Goal: Task Accomplishment & Management: Use online tool/utility

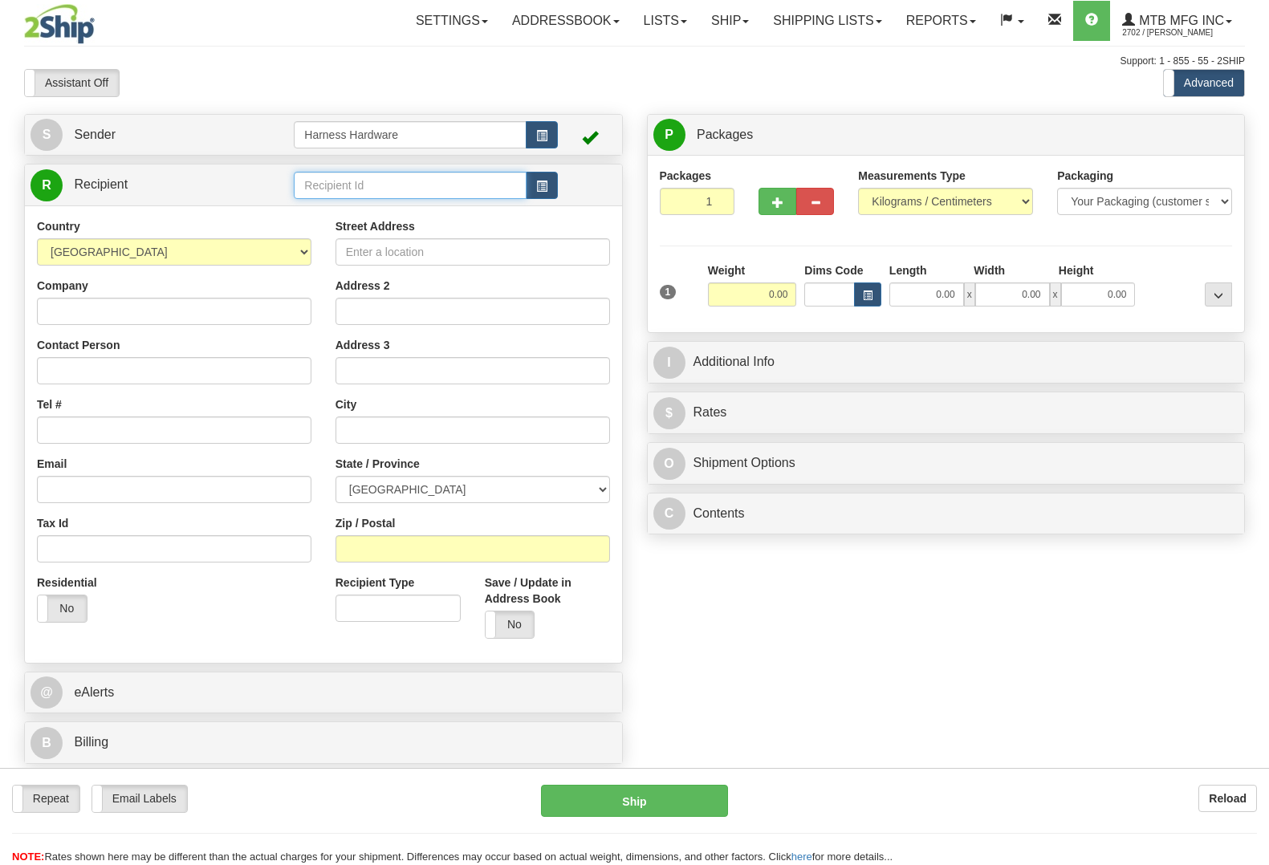
click at [407, 189] on input "text" at bounding box center [410, 185] width 232 height 27
type input "cito"
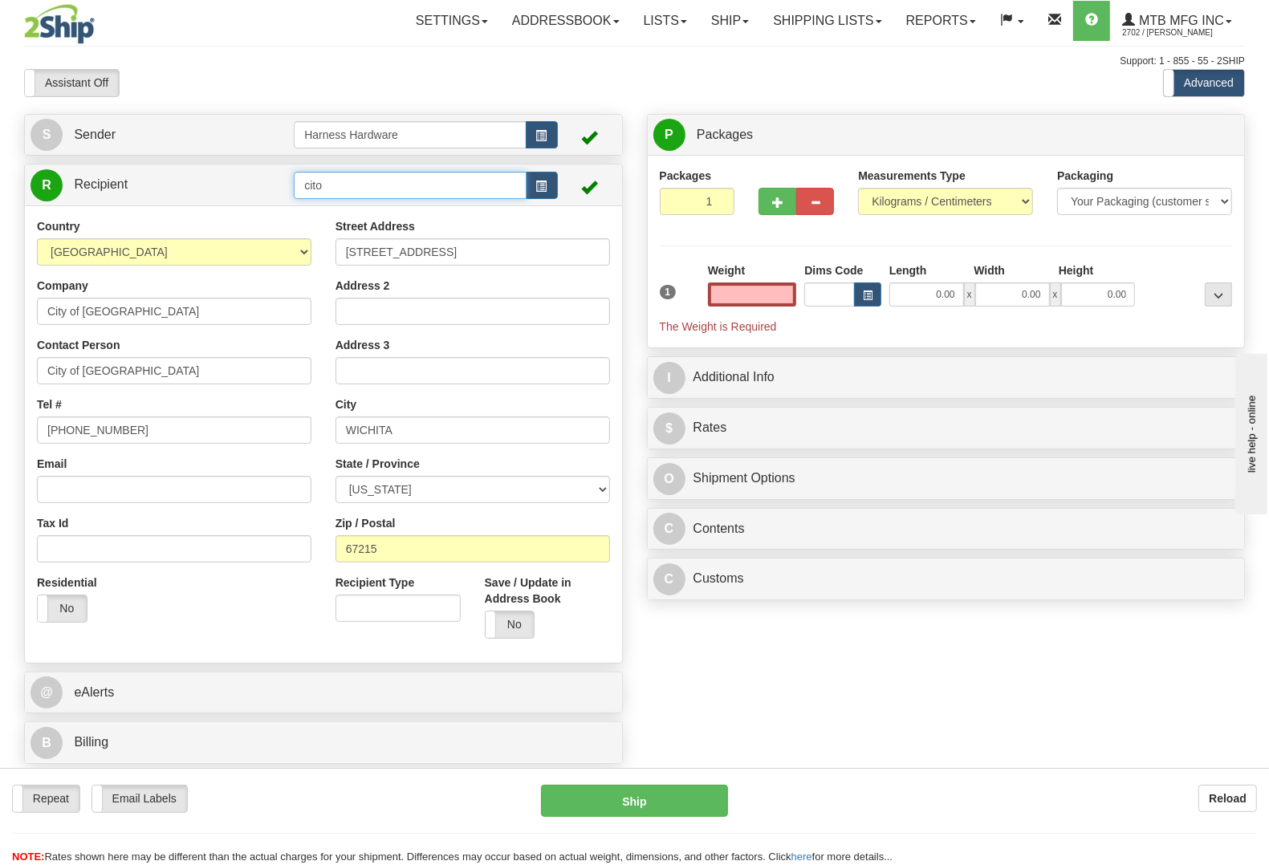
type input "0.00"
click at [405, 187] on input "cito" at bounding box center [410, 185] width 232 height 27
drag, startPoint x: 405, startPoint y: 187, endPoint x: 203, endPoint y: 210, distance: 203.6
click at [203, 210] on div "R Recipient cito" at bounding box center [323, 413] width 599 height 499
click at [547, 190] on button "button" at bounding box center [542, 185] width 32 height 27
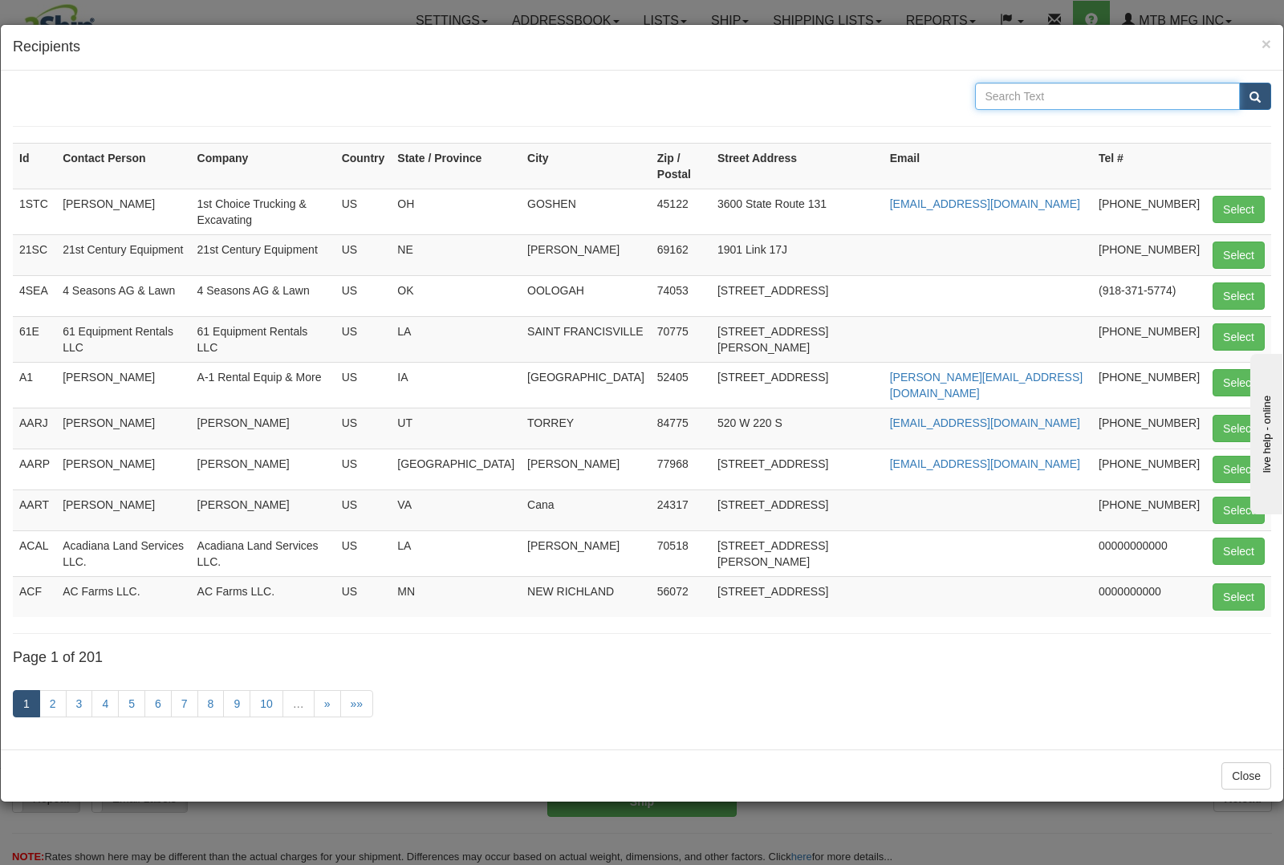
click at [1082, 88] on input "text" at bounding box center [1108, 96] width 266 height 27
type input "ORTON"
click at [1239, 83] on button "submit" at bounding box center [1255, 96] width 32 height 27
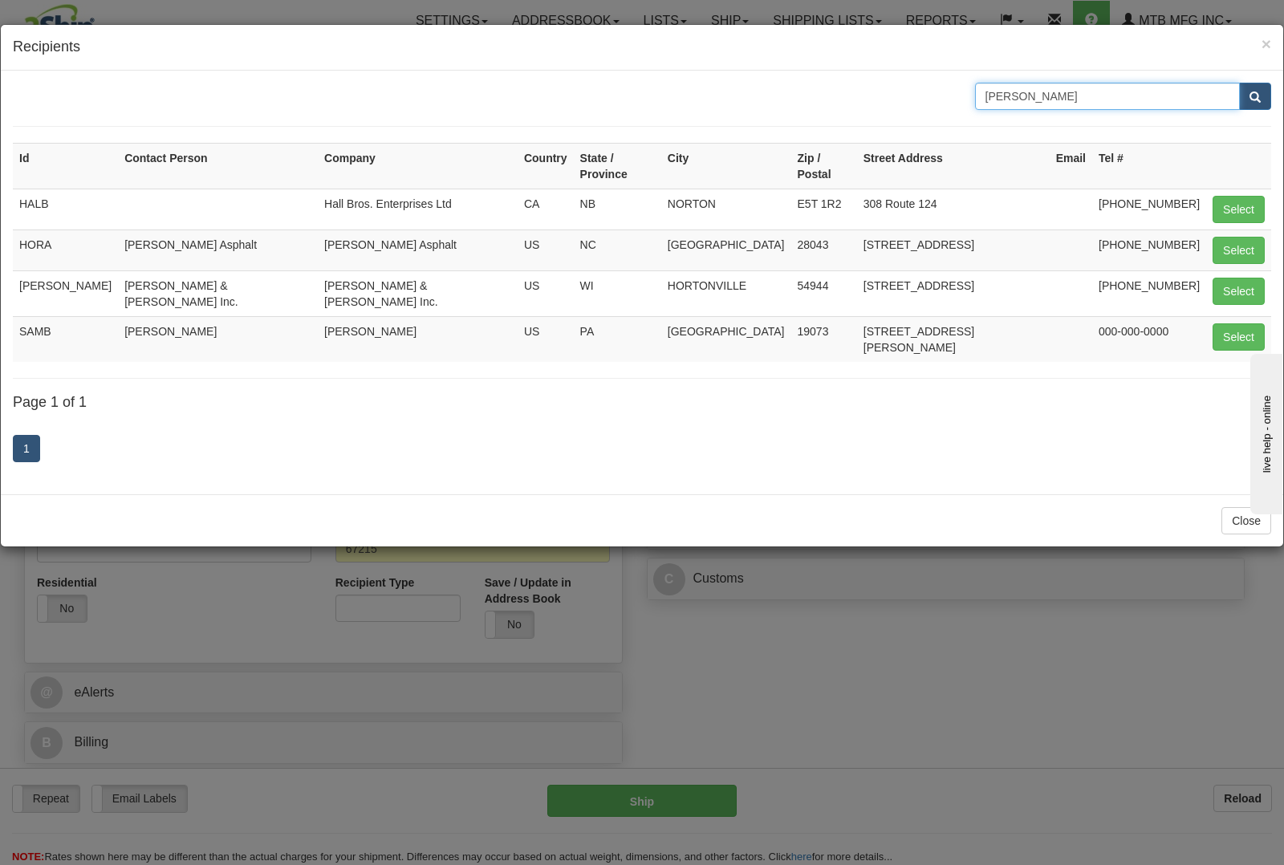
click at [1069, 88] on input "ORTON" at bounding box center [1108, 96] width 266 height 27
type input "ORTONVILLE."
click at [1239, 83] on button "submit" at bounding box center [1255, 96] width 32 height 27
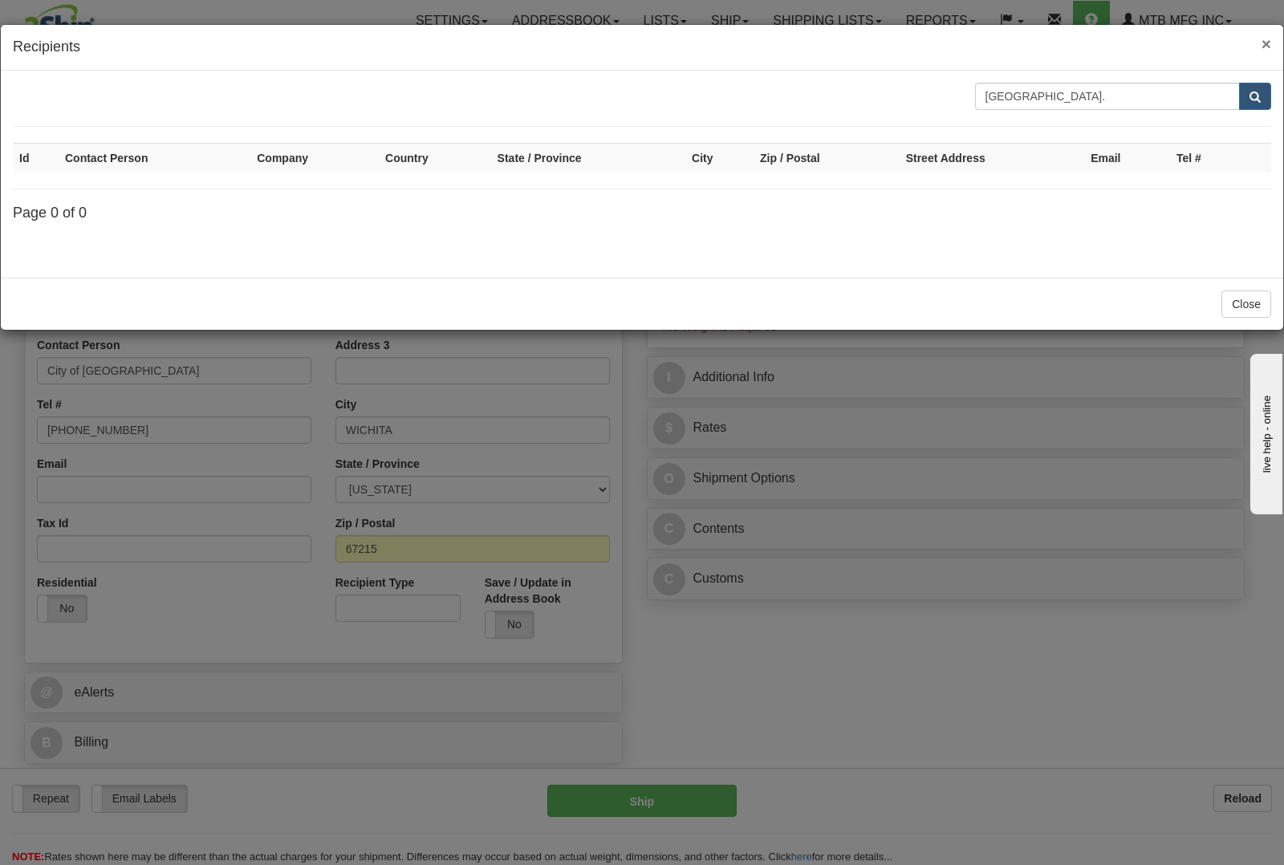
click at [1263, 36] on span "×" at bounding box center [1267, 44] width 10 height 18
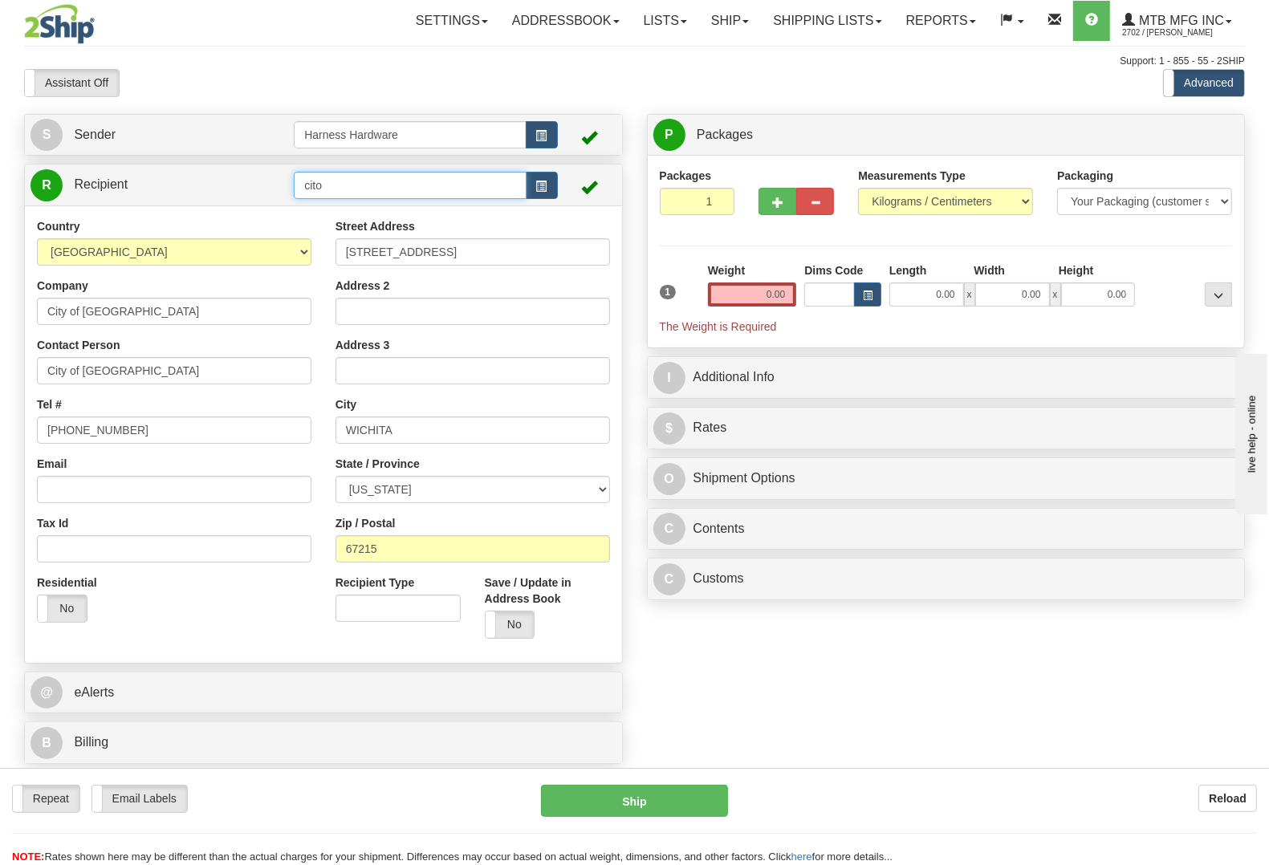
click at [382, 189] on input "cito" at bounding box center [410, 185] width 232 height 27
type input "c"
type input "CITOO"
drag, startPoint x: 122, startPoint y: 374, endPoint x: 0, endPoint y: 391, distance: 123.2
click at [0, 393] on div "Toggle navigation Settings Shipping Preferences Fields Preferences New" at bounding box center [634, 432] width 1269 height 865
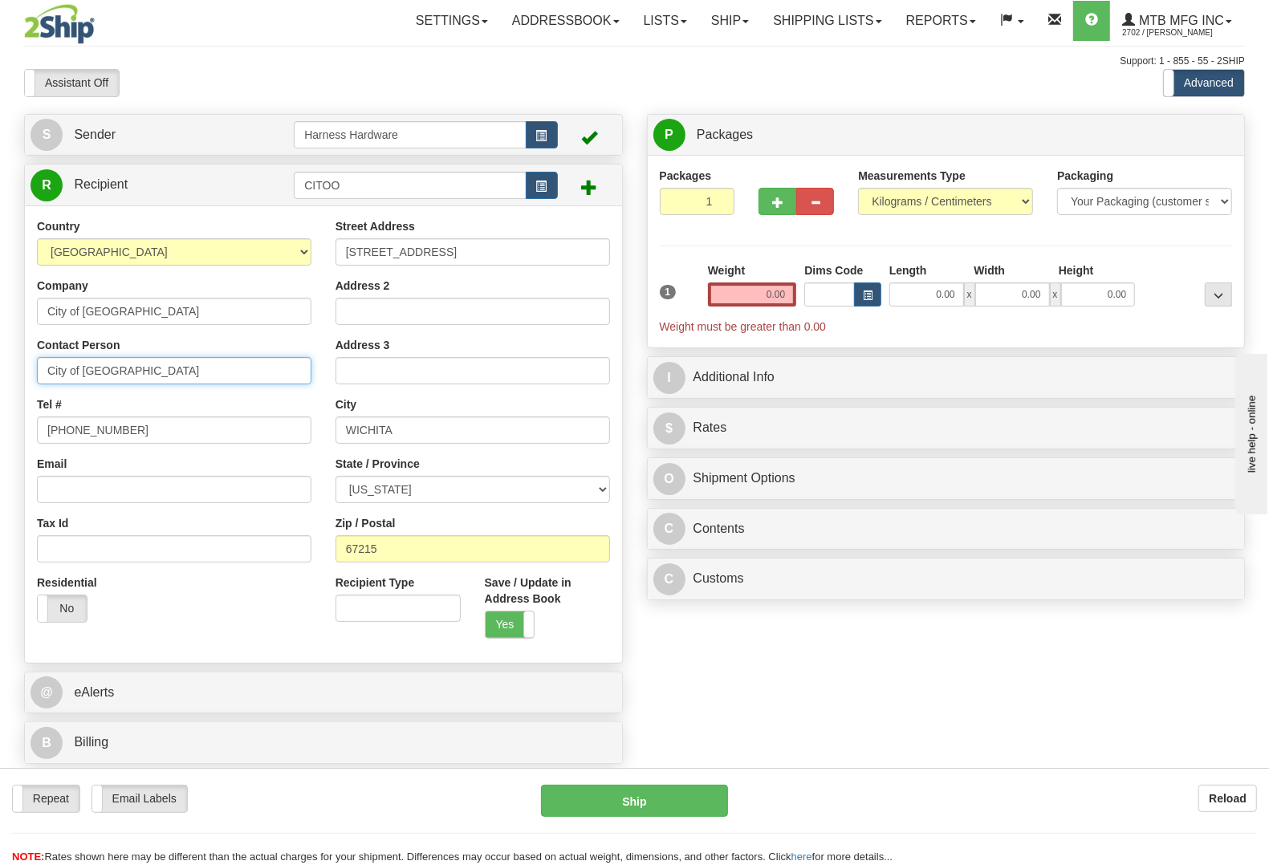
paste input "SCOTT HUIZENGA"
type input "SCOTT HUIZENGA"
drag, startPoint x: 185, startPoint y: 321, endPoint x: 0, endPoint y: 303, distance: 186.3
click at [0, 303] on div "Toggle navigation Settings Shipping Preferences Fields Preferences New" at bounding box center [634, 432] width 1269 height 865
paste input "ITY OF ORTONVILLE"
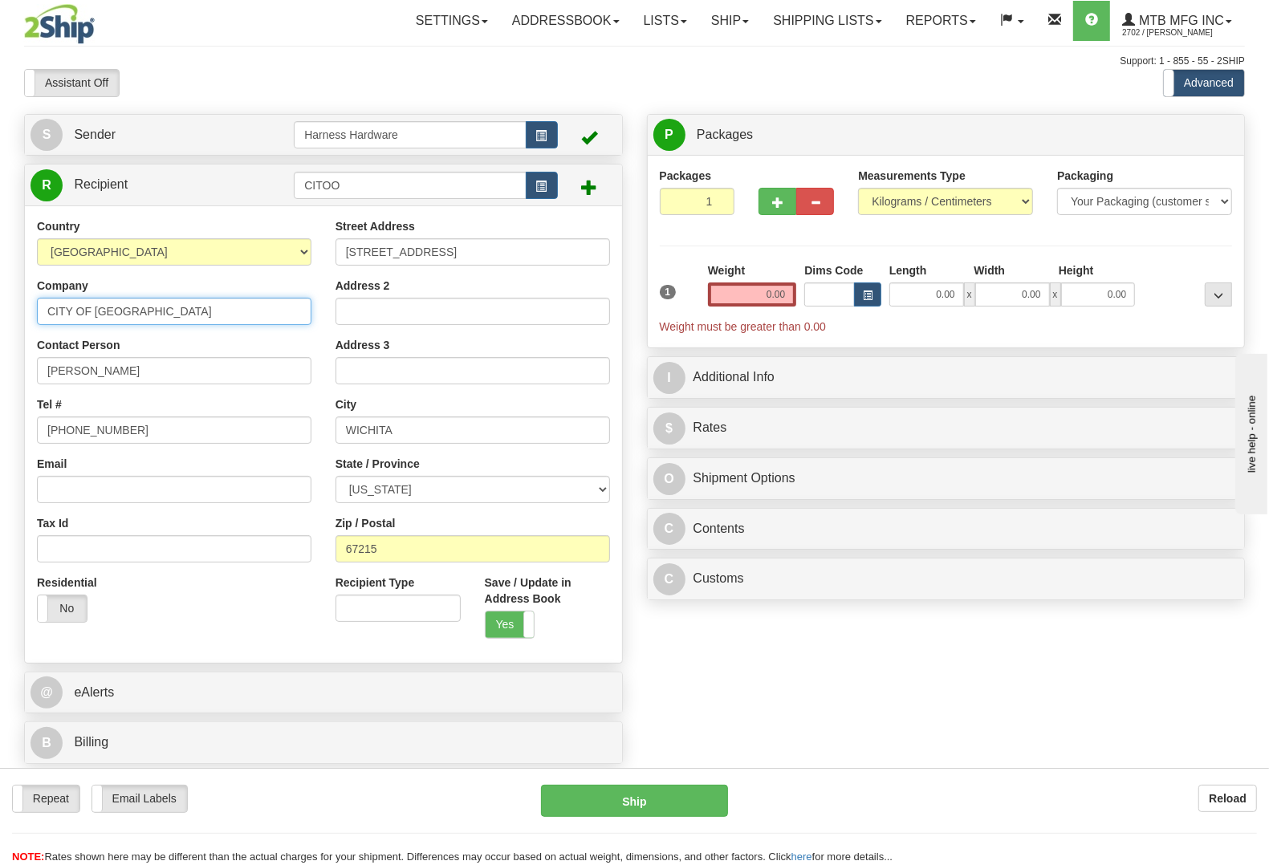
type input "CITY OF ORTONVILLE"
drag, startPoint x: 177, startPoint y: 438, endPoint x: 0, endPoint y: 426, distance: 177.8
click at [0, 426] on div "Toggle navigation Settings Shipping Preferences Fields Preferences New" at bounding box center [634, 432] width 1269 height 865
paste input "20-760-7315"
type input "320-760-7315"
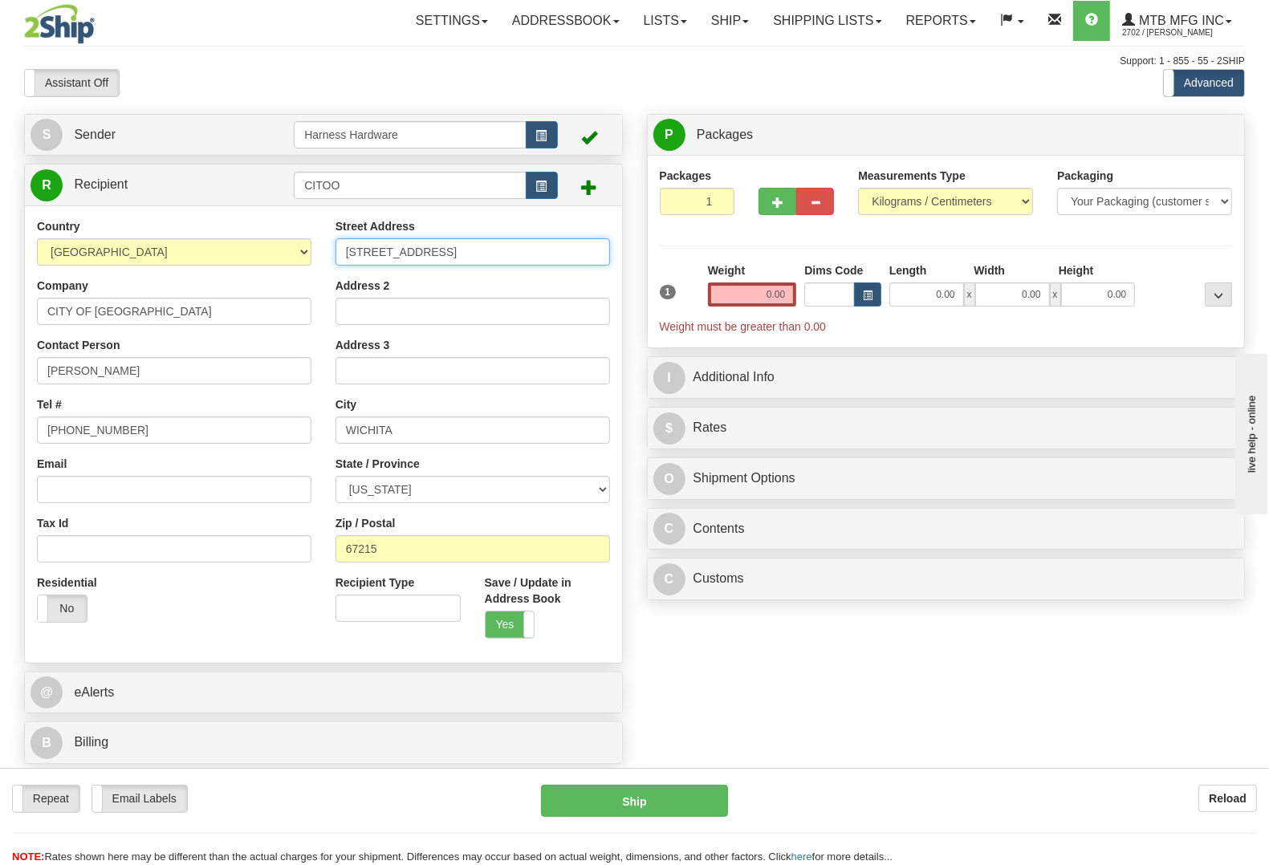
drag, startPoint x: 482, startPoint y: 254, endPoint x: 125, endPoint y: 258, distance: 357.2
click at [104, 250] on div "Country AFGHANISTAN ALAND ISLANDS ALBANIA ALGERIA AMERICAN SAMOA ANDORRA ANGOLA…" at bounding box center [323, 434] width 597 height 432
paste input "833 US HIGHWAY 75"
type input "833 US HIGHWAY 75"
drag, startPoint x: 420, startPoint y: 555, endPoint x: 209, endPoint y: 528, distance: 212.9
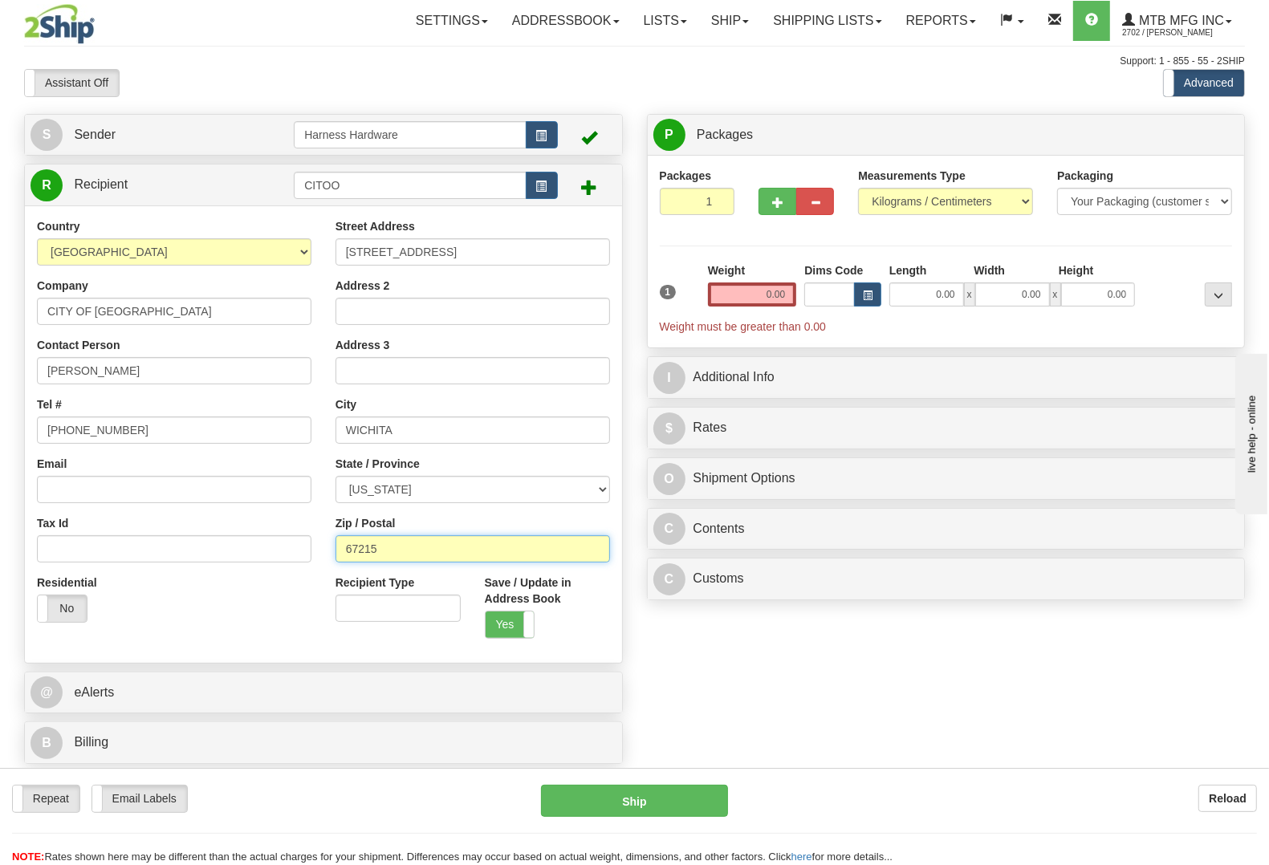
click at [214, 531] on div "Country AFGHANISTAN ALAND ISLANDS ALBANIA ALGERIA AMERICAN SAMOA ANDORRA ANGOLA…" at bounding box center [323, 434] width 597 height 432
paste input "56278"
type input "56278"
type input "ORTONVILLE"
select select "MN"
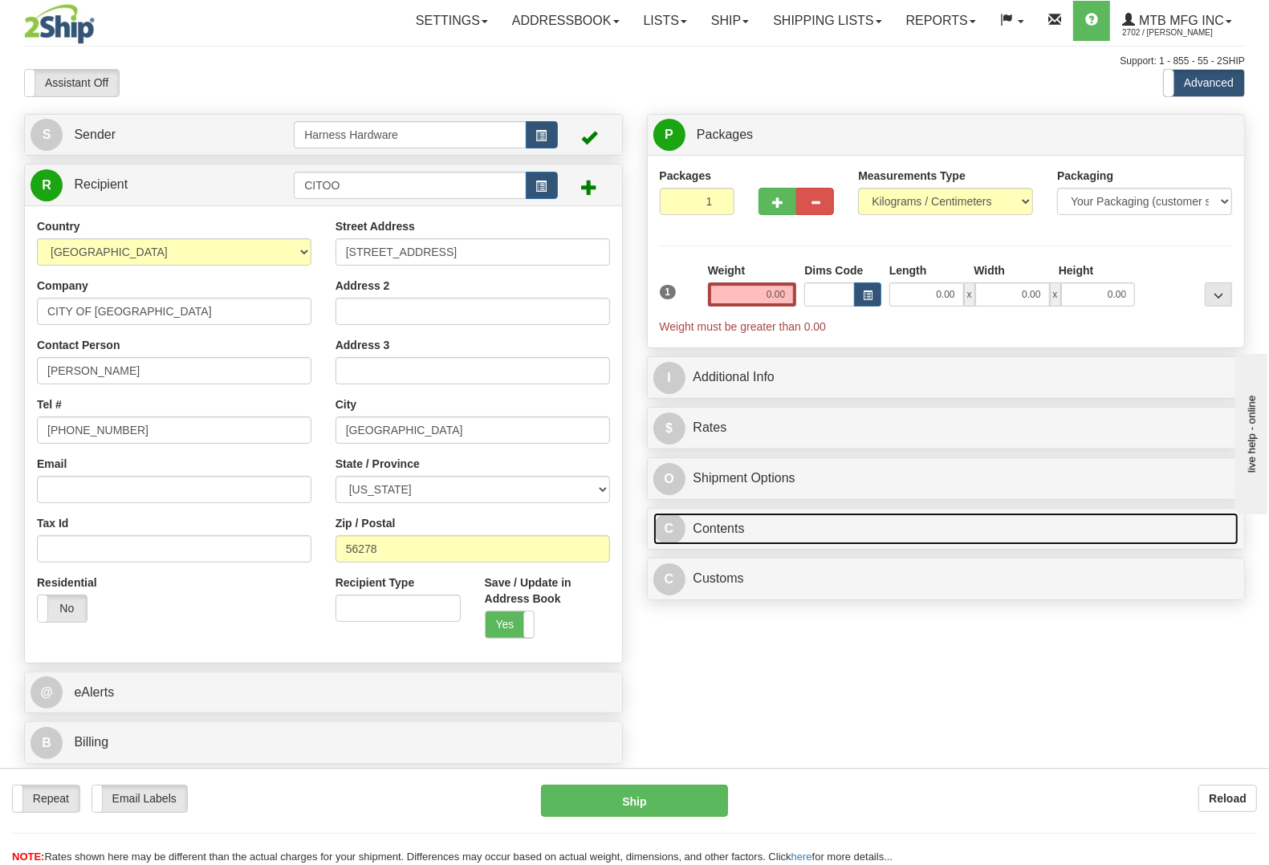
click at [710, 531] on link "C Contents" at bounding box center [946, 529] width 586 height 33
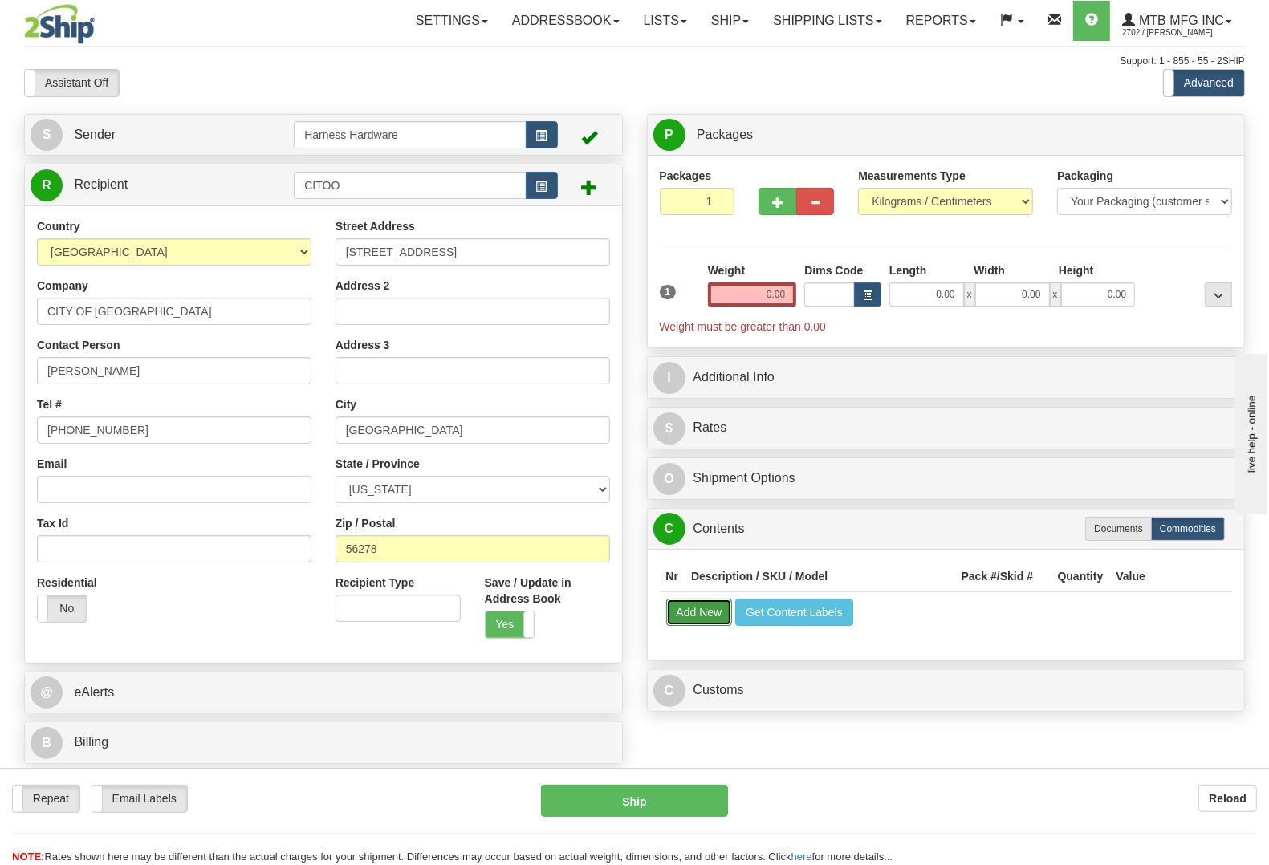
click at [692, 610] on button "Add New" at bounding box center [699, 612] width 67 height 27
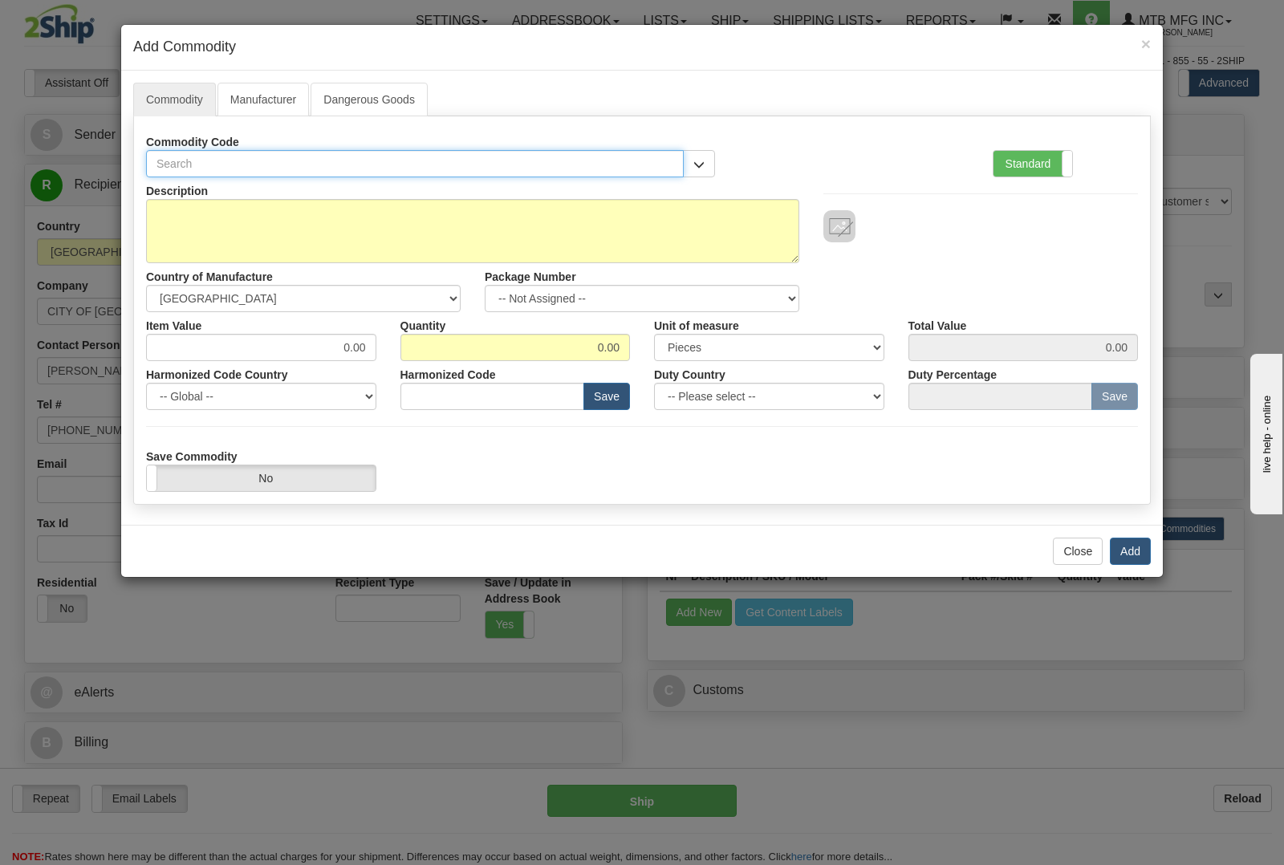
click at [434, 155] on input "text" at bounding box center [415, 163] width 538 height 27
type input "1627"
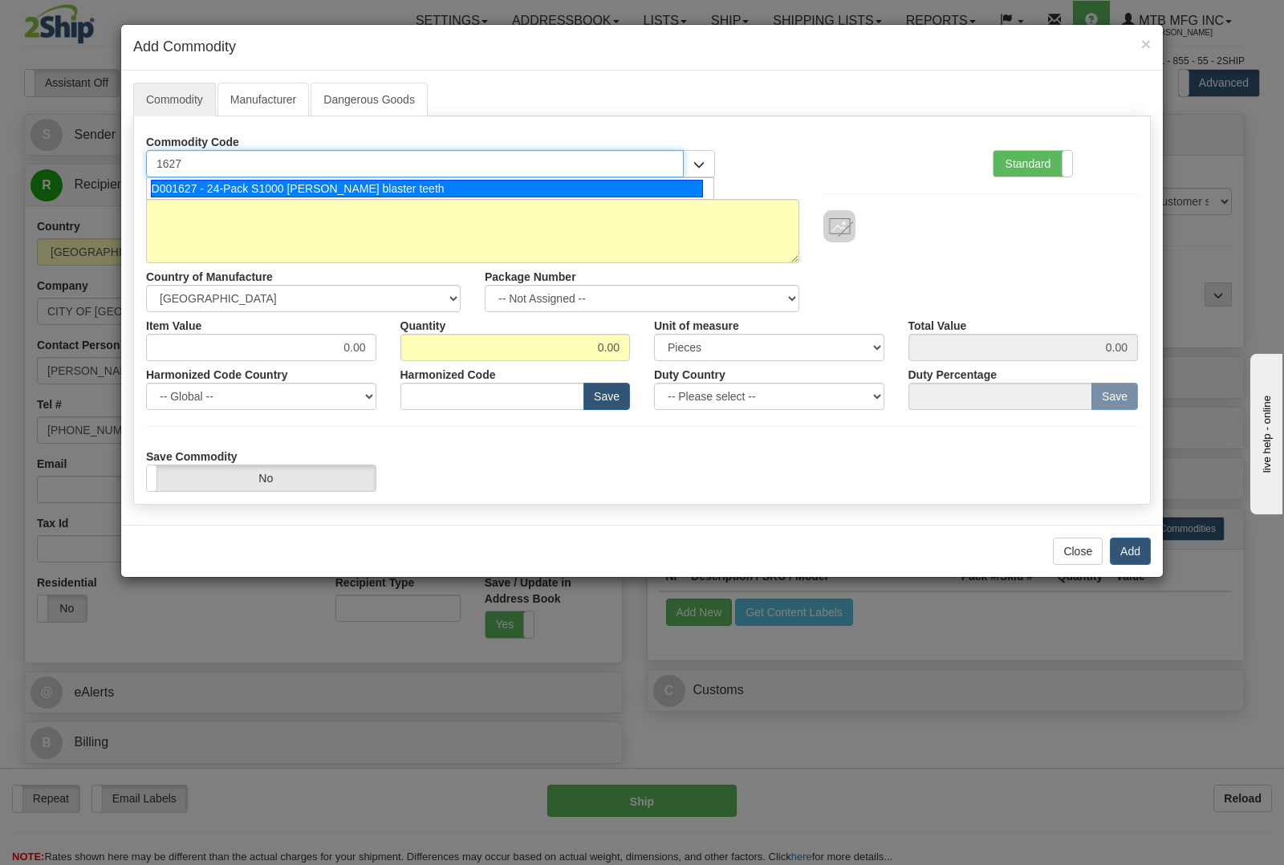
click at [435, 190] on div "D001627 - 24-Pack S1000 stump blaster teeth" at bounding box center [427, 189] width 553 height 18
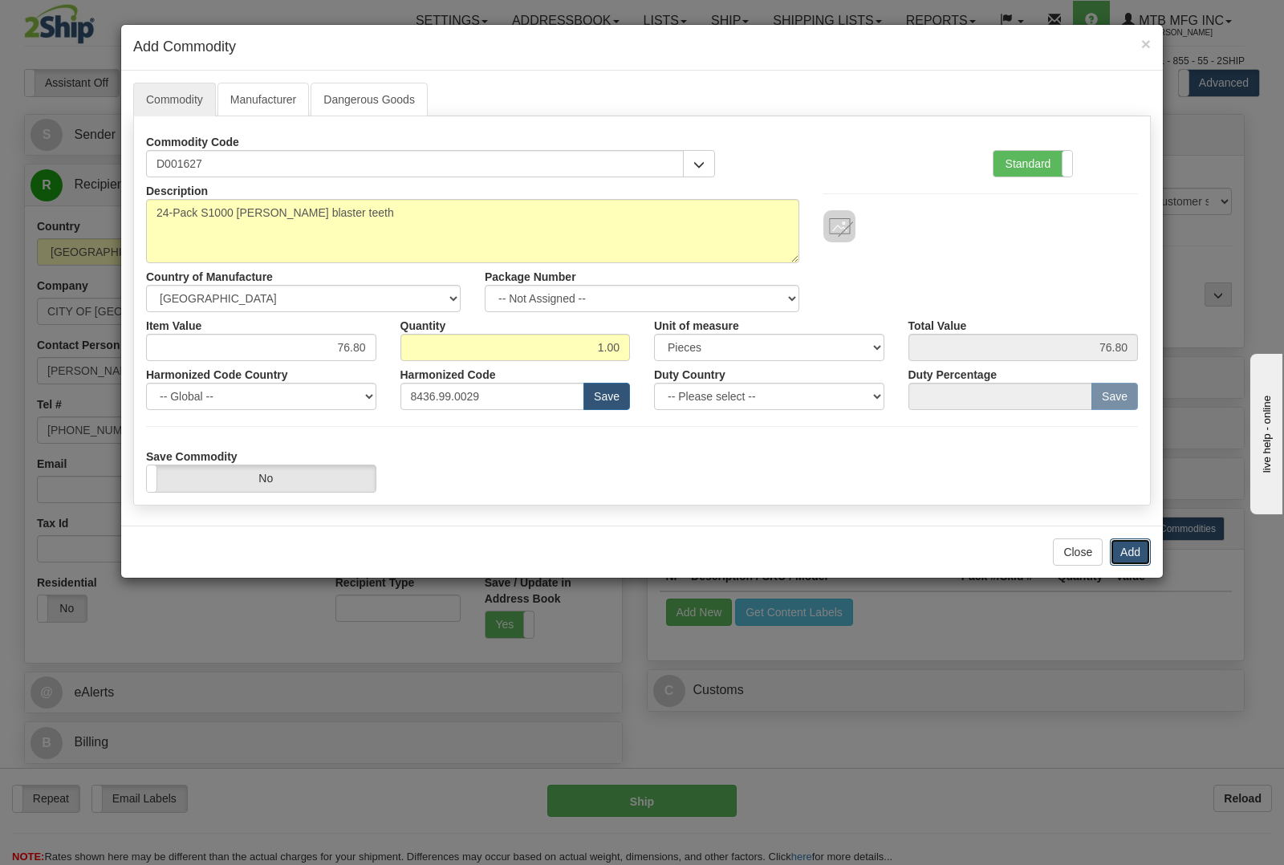
click at [1133, 542] on button "Add" at bounding box center [1130, 552] width 41 height 27
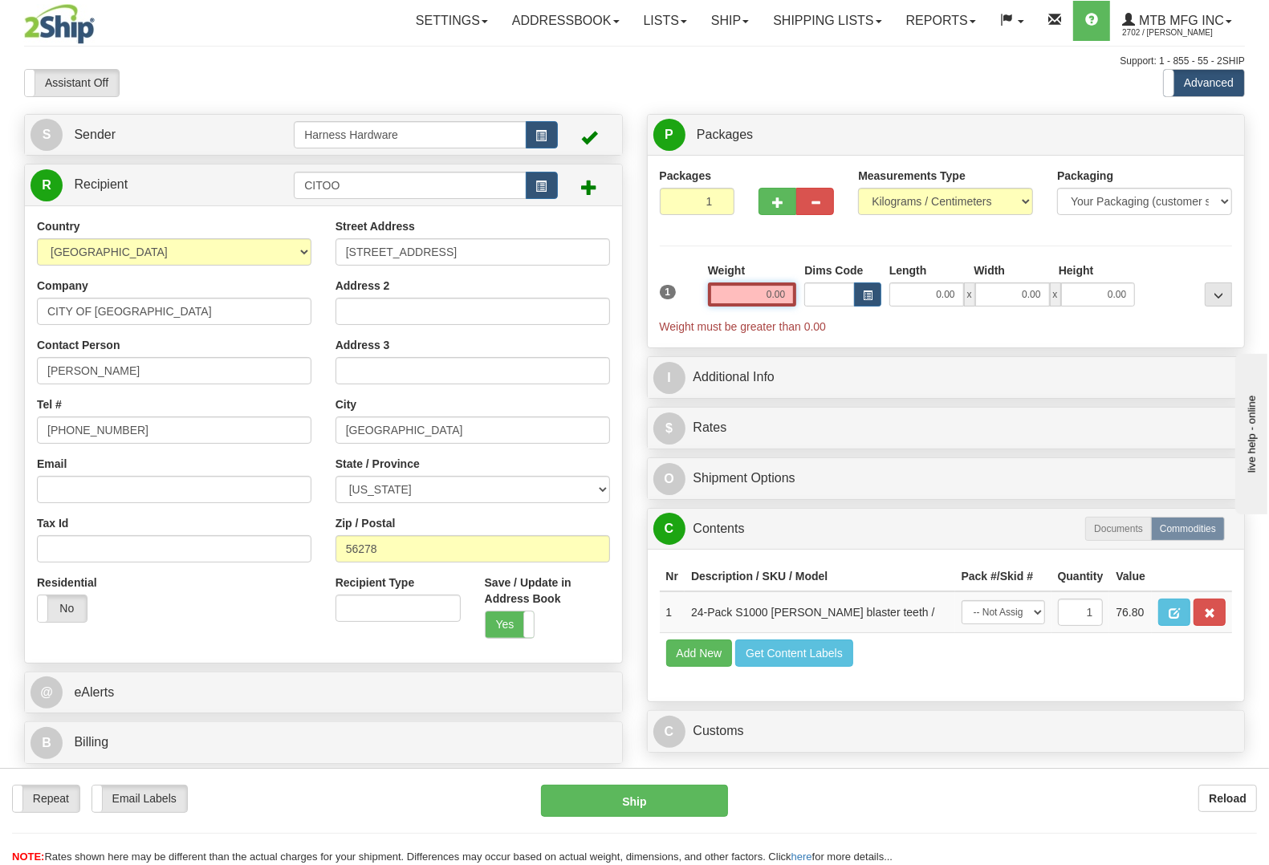
click at [736, 285] on input "0.00" at bounding box center [752, 295] width 89 height 24
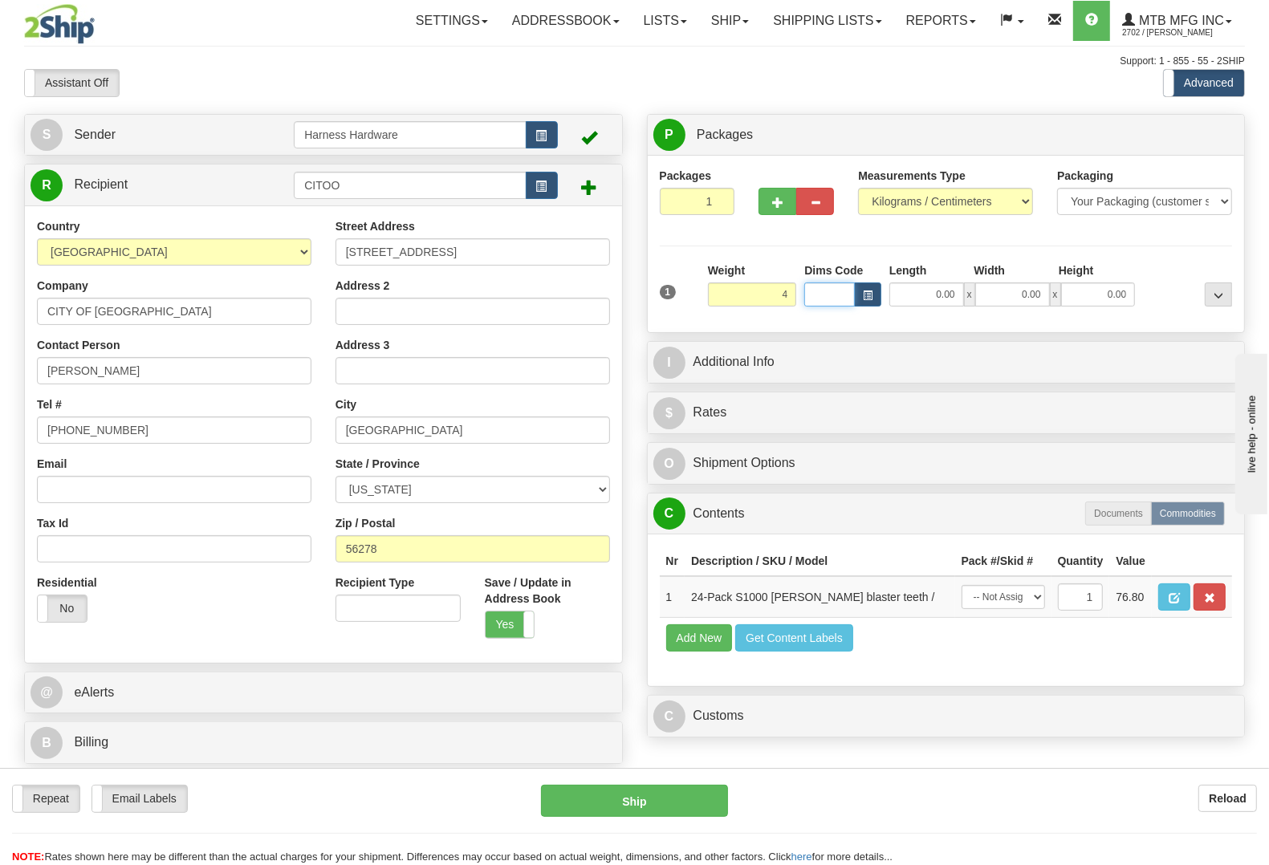
type input "4.00"
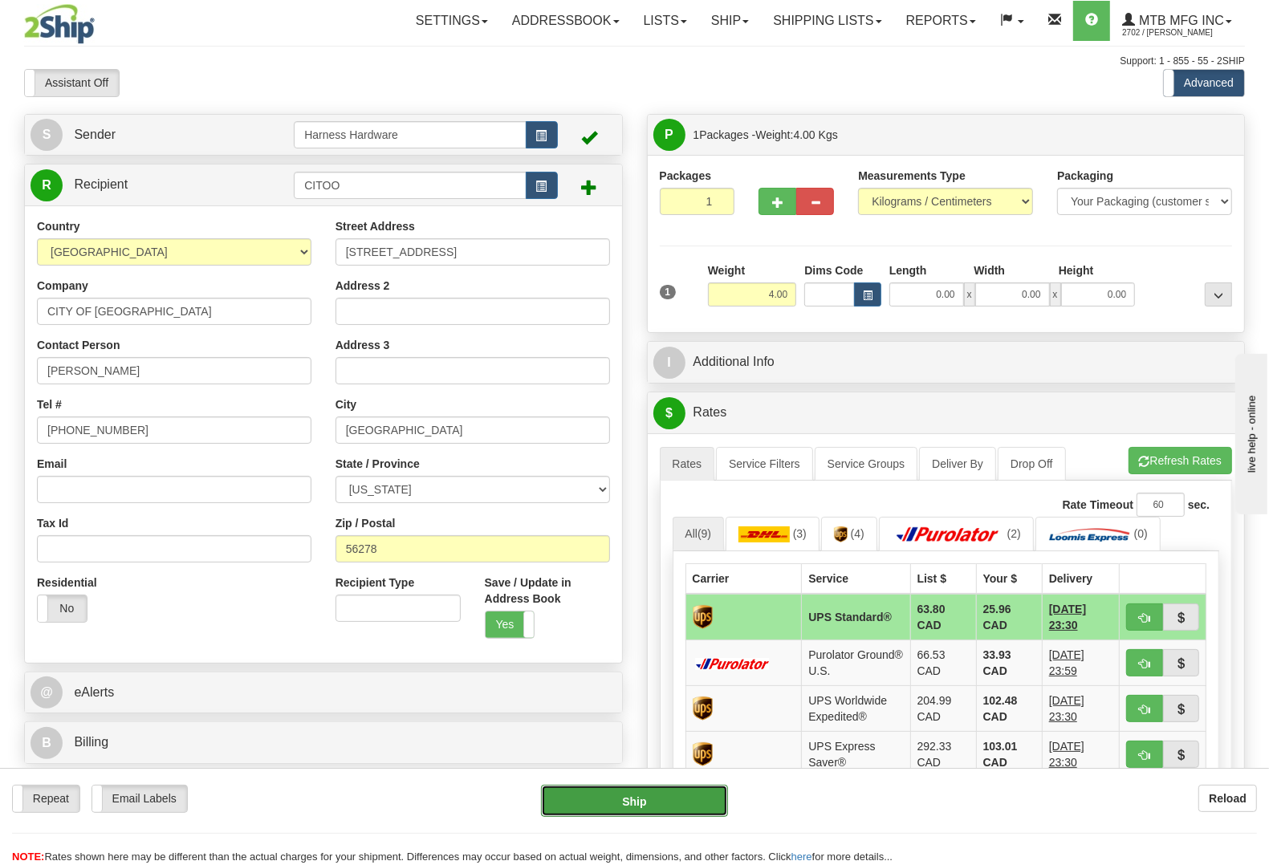
click at [632, 800] on button "Ship" at bounding box center [634, 801] width 187 height 32
type input "11"
